Goal: Task Accomplishment & Management: Manage account settings

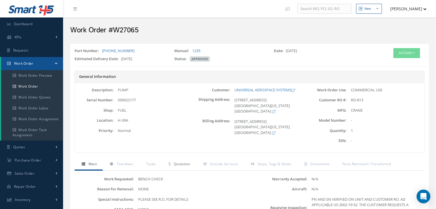
click at [184, 166] on span "Quotation" at bounding box center [182, 164] width 17 height 5
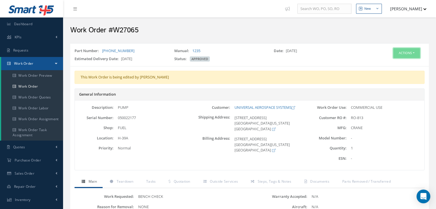
click at [412, 55] on button "Actions" at bounding box center [407, 53] width 27 height 10
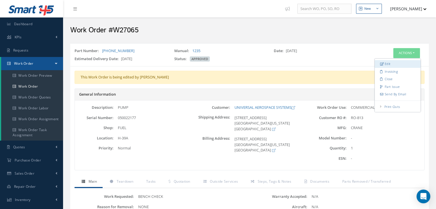
click at [392, 61] on link "Edit" at bounding box center [398, 64] width 46 height 8
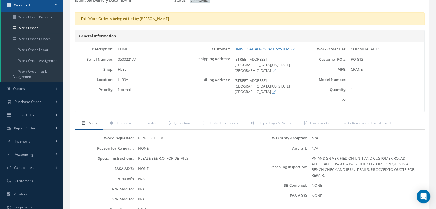
scroll to position [115, 0]
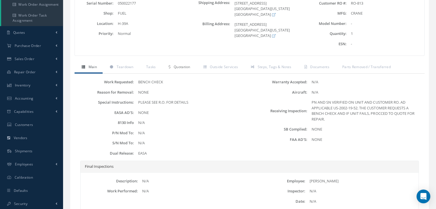
click at [178, 70] on link "Quotation" at bounding box center [179, 68] width 34 height 12
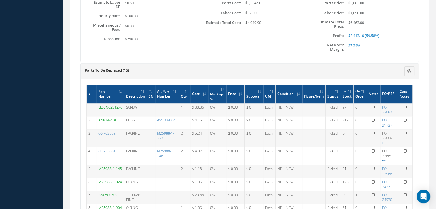
scroll to position [316, 0]
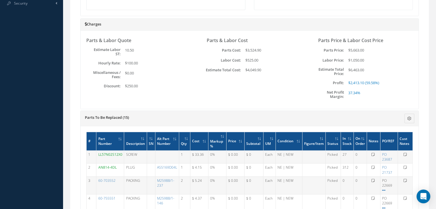
click at [163, 100] on div "Parts & Labor Quote Estimate Labor ST: 10.50 Hourly Rate: $100.00 Miscellaneous…" at bounding box center [138, 69] width 112 height 67
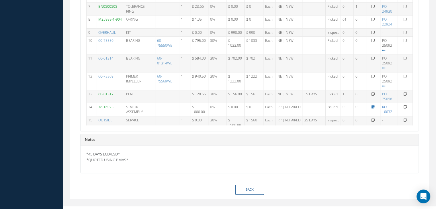
click at [386, 111] on link "RO 10032" at bounding box center [387, 110] width 10 height 10
click at [235, 141] on div "Notes" at bounding box center [250, 140] width 338 height 12
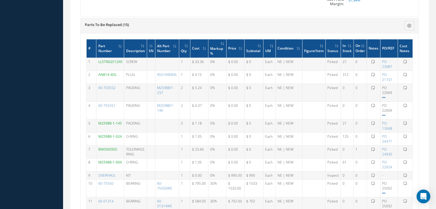
scroll to position [408, 0]
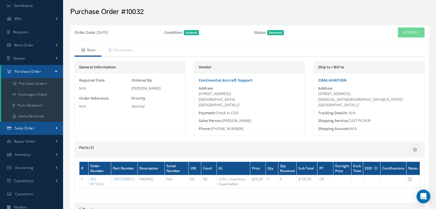
scroll to position [29, 0]
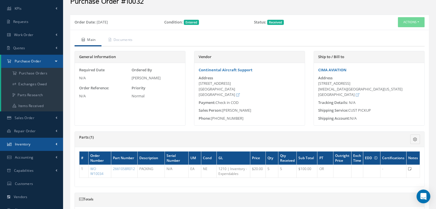
click at [41, 139] on link "Inventory" at bounding box center [31, 144] width 63 height 13
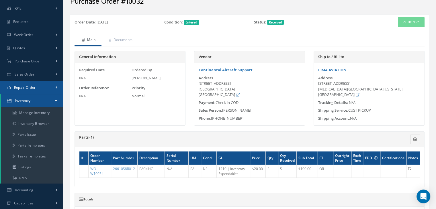
click at [43, 92] on link "Repair Order" at bounding box center [31, 87] width 63 height 13
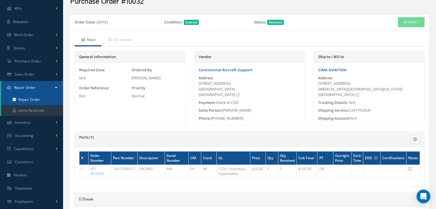
click at [44, 102] on link "Repair Order" at bounding box center [32, 99] width 62 height 11
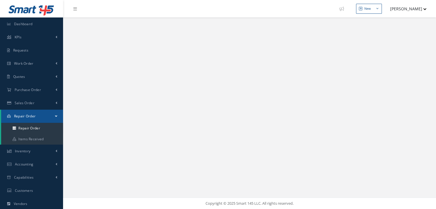
select select "25"
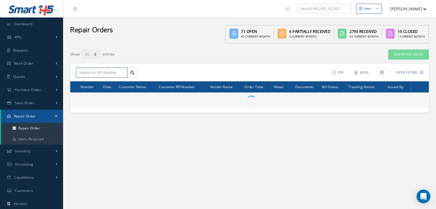
click at [99, 71] on input "text" at bounding box center [102, 73] width 52 height 10
paste input "78-16923"
type input "78-16923"
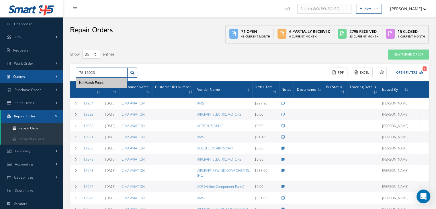
drag, startPoint x: 57, startPoint y: 74, endPoint x: 41, endPoint y: 78, distance: 16.4
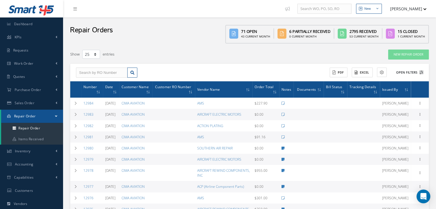
click at [411, 71] on button "Open Filters" at bounding box center [407, 72] width 32 height 9
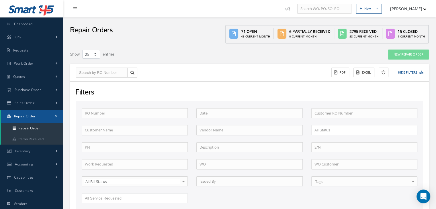
click at [125, 152] on div "RO Number Customer RO Number Customer Name Vendor Name Open Vendor Quoted Custo…" at bounding box center [249, 159] width 345 height 102
click at [127, 148] on input "text" at bounding box center [135, 148] width 106 height 10
paste input "78-16923"
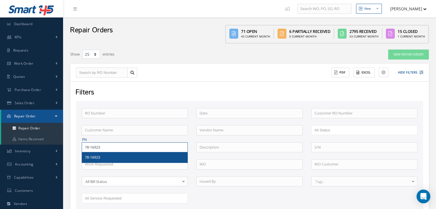
type input "78-16923"
click at [107, 153] on div "78-16923" at bounding box center [135, 158] width 106 height 10
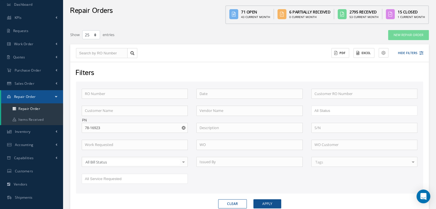
scroll to position [57, 0]
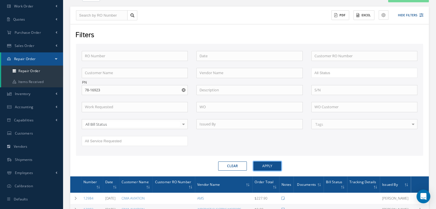
click at [263, 166] on button "Apply" at bounding box center [268, 166] width 28 height 9
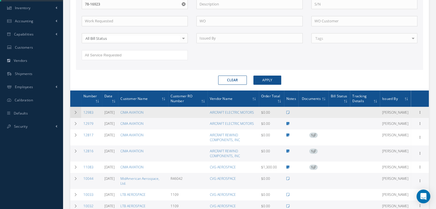
click at [77, 113] on td at bounding box center [75, 112] width 11 height 11
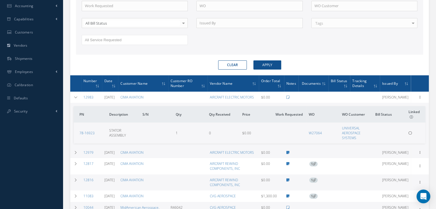
scroll to position [201, 0]
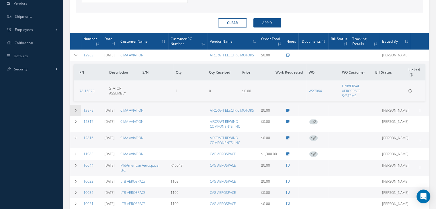
click at [74, 110] on icon at bounding box center [76, 110] width 4 height 3
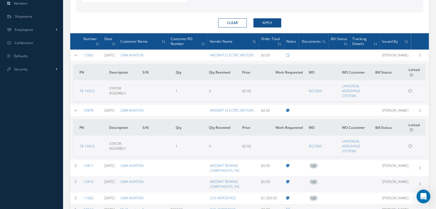
click at [90, 110] on link "12979" at bounding box center [88, 110] width 10 height 5
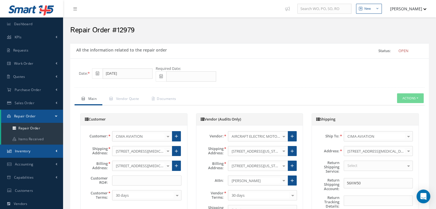
click at [42, 150] on link "Inventory" at bounding box center [31, 151] width 63 height 13
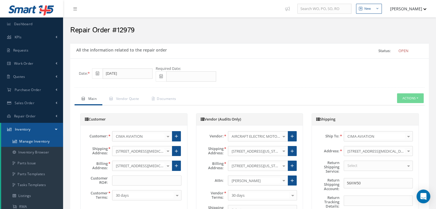
click at [39, 143] on link "Manage Inventory" at bounding box center [32, 141] width 62 height 11
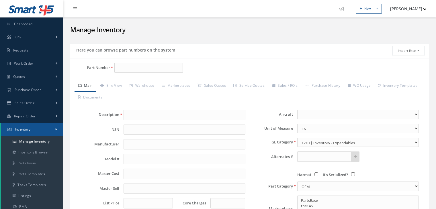
select select
click at [130, 65] on input "Part Number" at bounding box center [148, 68] width 69 height 10
paste input "78-16923"
type input "78-16923"
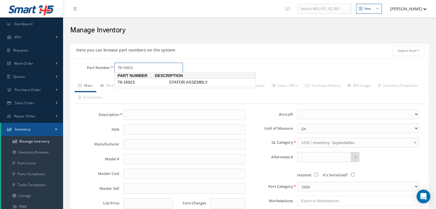
click at [133, 83] on span "78-16923" at bounding box center [142, 82] width 52 height 6
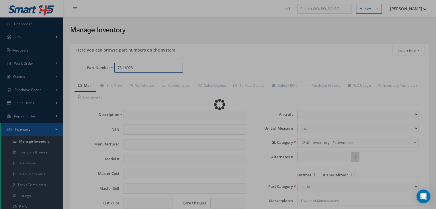
type input "STATOR ASSEMBLY"
type input "9725.80"
type input "0.00"
select select
type textarea "LIST PRICE $11,052.05 LEAD TIME 29 DAYS - FOB WA -- Maria Brownell 08/26/2025 0…"
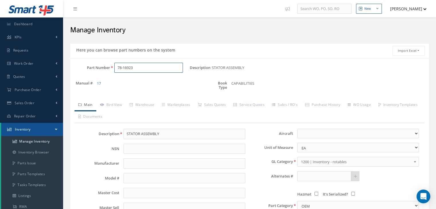
scroll to position [29, 0]
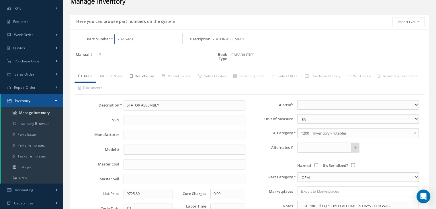
type input "78-16923"
click at [138, 75] on link "Warehouse" at bounding box center [142, 77] width 32 height 12
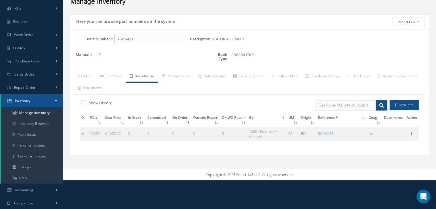
click at [81, 133] on td at bounding box center [84, 133] width 8 height 13
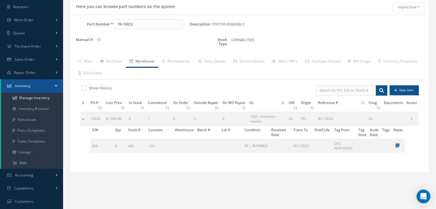
scroll to position [57, 0]
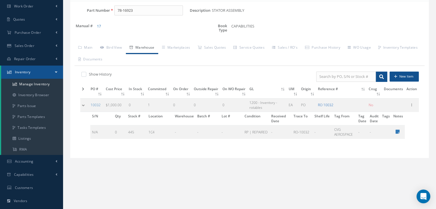
click at [329, 105] on link "RO 10032" at bounding box center [325, 105] width 15 height 5
click at [296, 48] on link "Sales / RO's" at bounding box center [285, 48] width 33 height 12
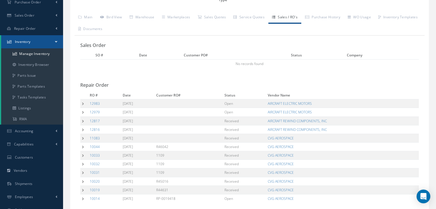
scroll to position [115, 0]
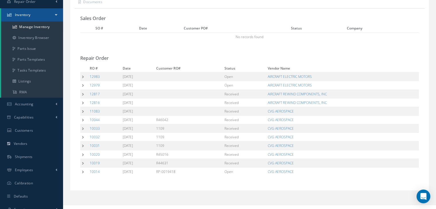
click at [83, 137] on td at bounding box center [84, 137] width 8 height 9
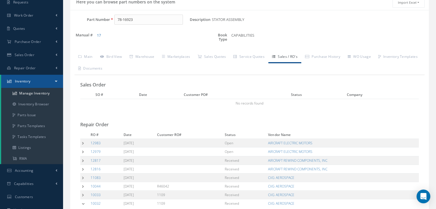
scroll to position [0, 0]
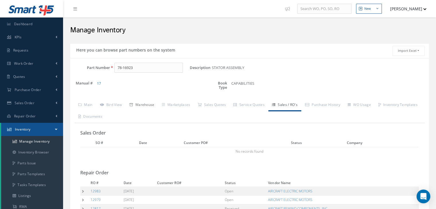
click at [150, 102] on link "Warehouse" at bounding box center [142, 106] width 32 height 12
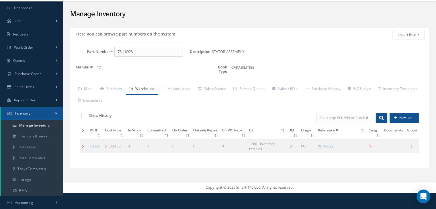
scroll to position [29, 0]
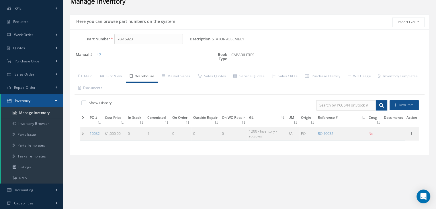
click at [81, 134] on td at bounding box center [84, 133] width 8 height 13
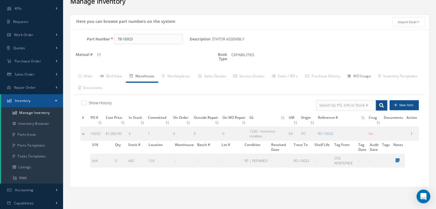
drag, startPoint x: 362, startPoint y: 74, endPoint x: 357, endPoint y: 75, distance: 4.7
click at [362, 74] on link "WO Usage" at bounding box center [359, 77] width 31 height 12
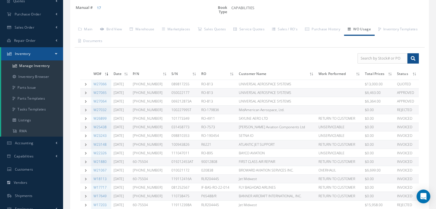
scroll to position [86, 0]
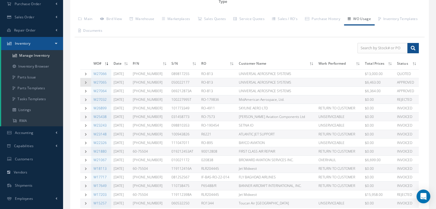
click at [86, 84] on td at bounding box center [85, 82] width 11 height 9
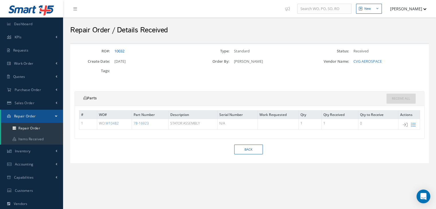
click at [117, 51] on link "10032" at bounding box center [119, 50] width 10 height 5
